Goal: Find specific page/section: Find specific page/section

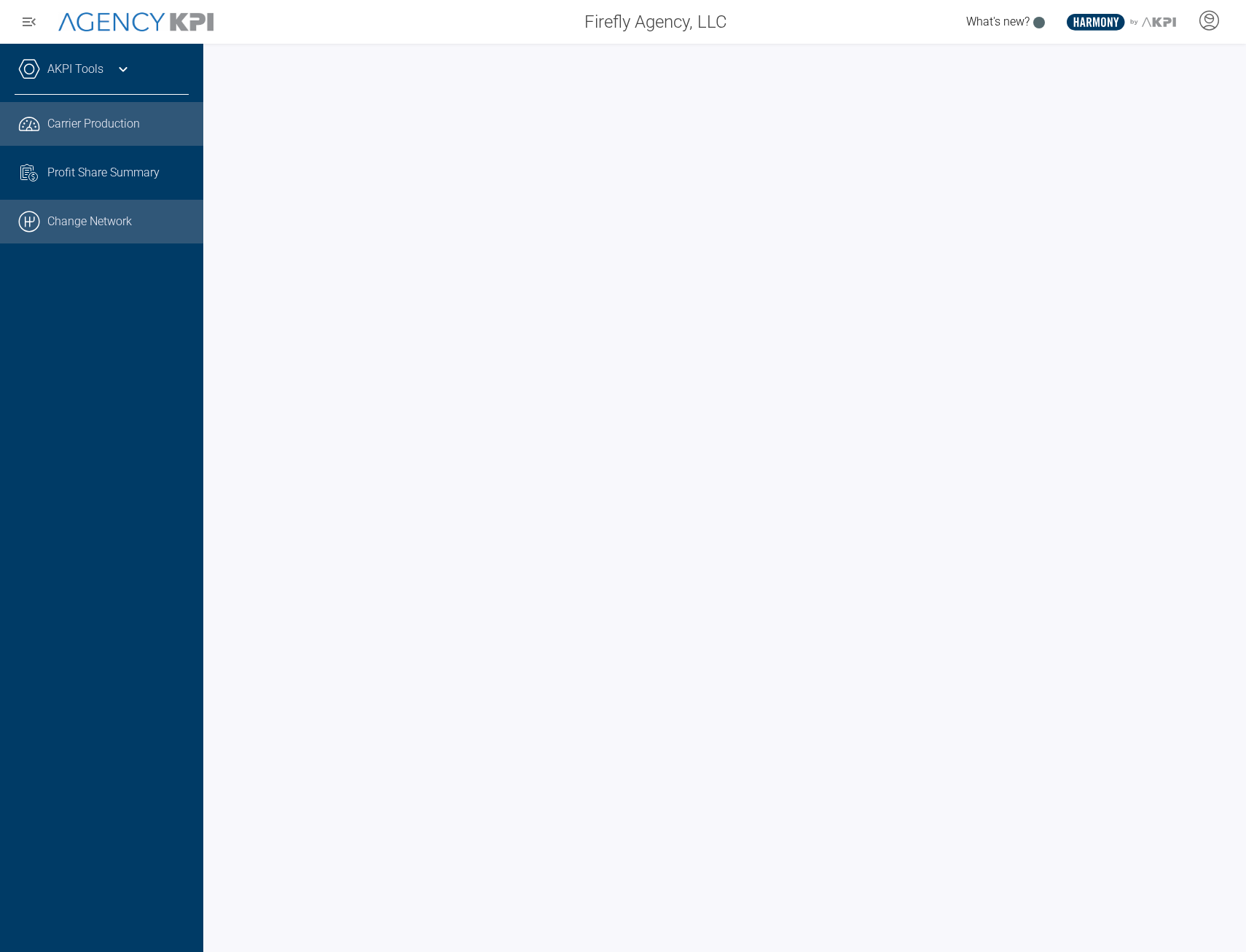
click at [128, 219] on link ".cls-1{fill:none;stroke:#000;stroke-linecap:round;stroke-linejoin:round;stroke-…" at bounding box center [101, 222] width 203 height 44
click at [131, 215] on link ".cls-1{fill:none;stroke:#000;stroke-linecap:round;stroke-linejoin:round;stroke-…" at bounding box center [101, 222] width 203 height 44
